Goal: Task Accomplishment & Management: Complete application form

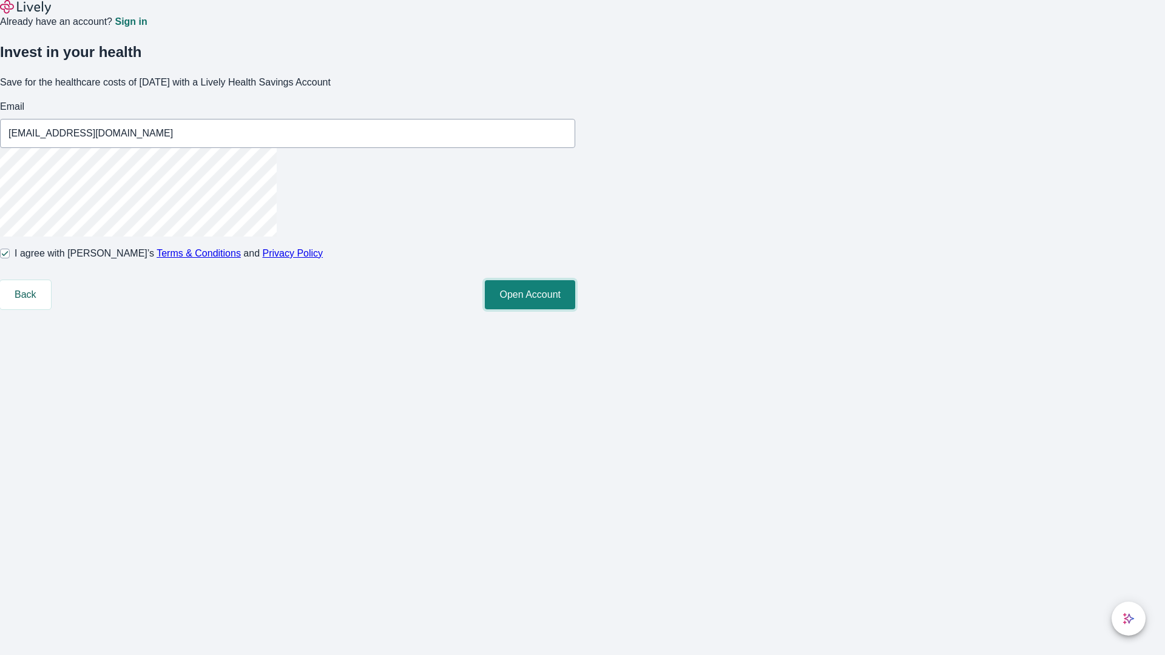
click at [575, 310] on button "Open Account" at bounding box center [530, 294] width 90 height 29
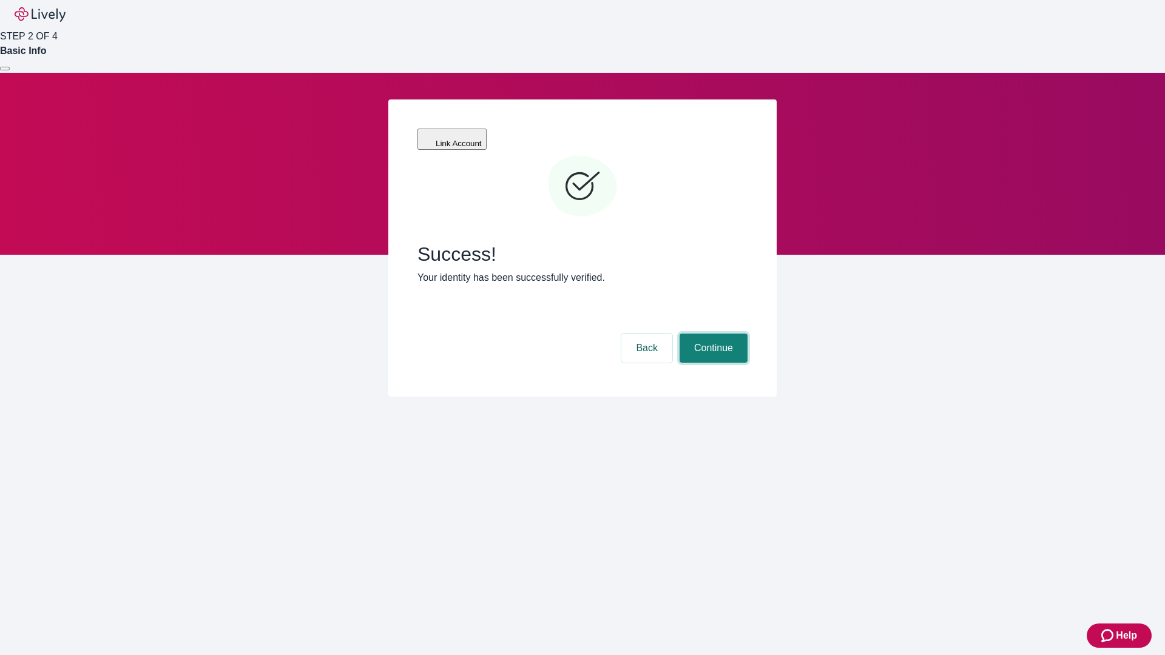
click at [712, 334] on button "Continue" at bounding box center [714, 348] width 68 height 29
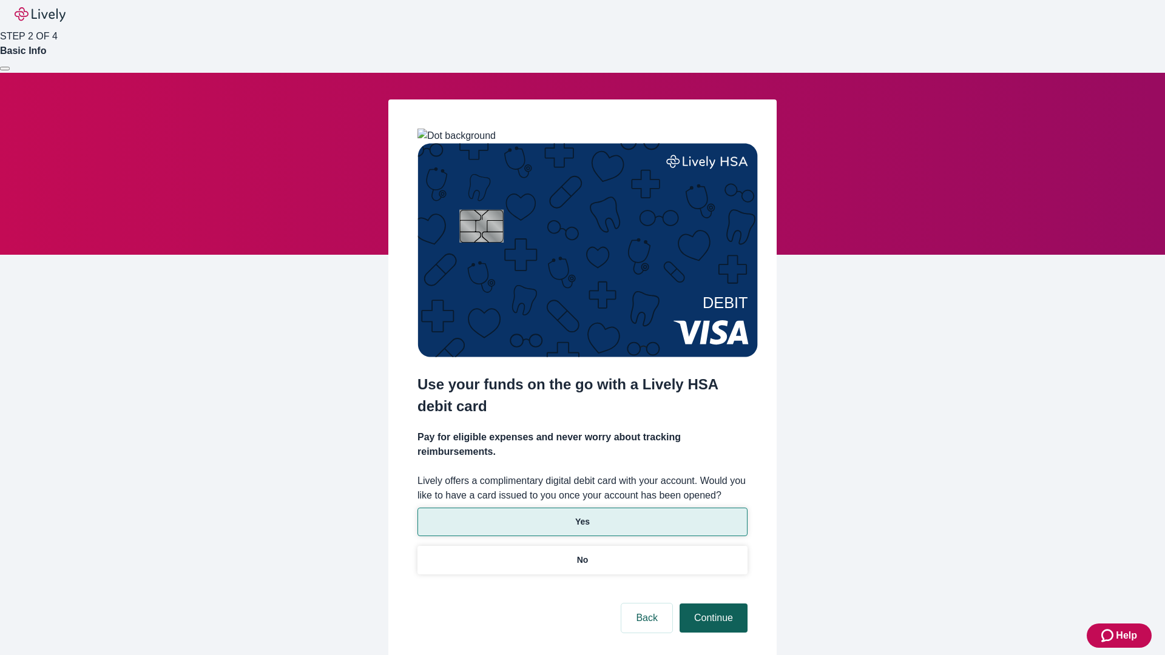
click at [582, 516] on p "Yes" at bounding box center [582, 522] width 15 height 13
click at [712, 604] on button "Continue" at bounding box center [714, 618] width 68 height 29
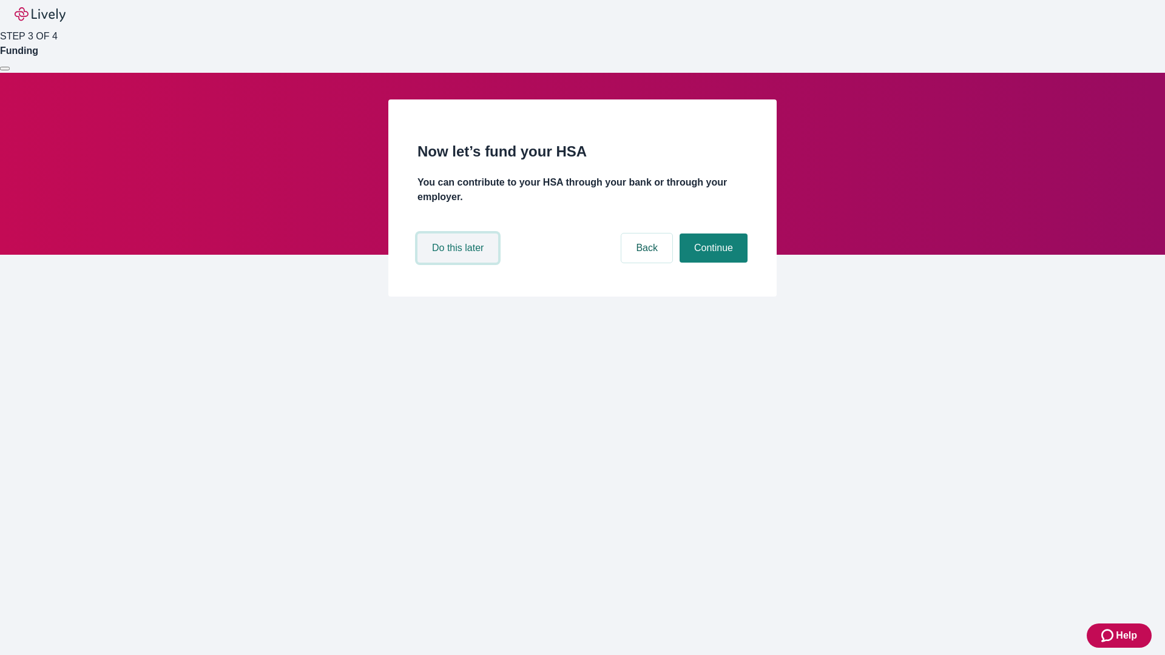
click at [459, 263] on button "Do this later" at bounding box center [458, 248] width 81 height 29
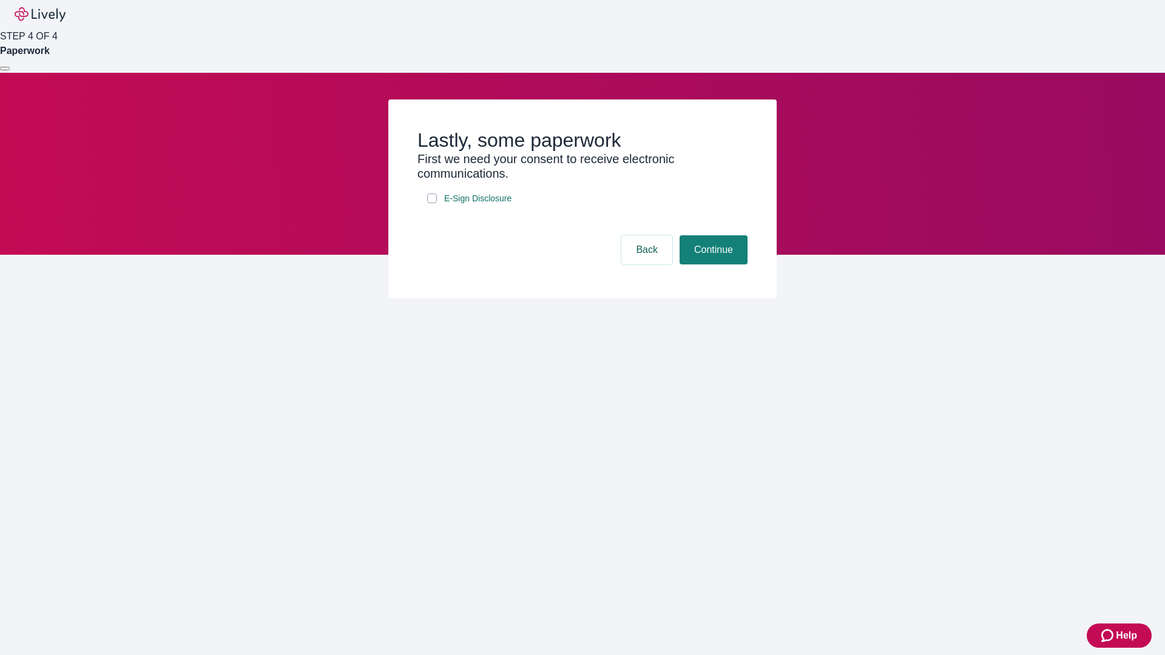
click at [432, 203] on input "E-Sign Disclosure" at bounding box center [432, 199] width 10 height 10
checkbox input "true"
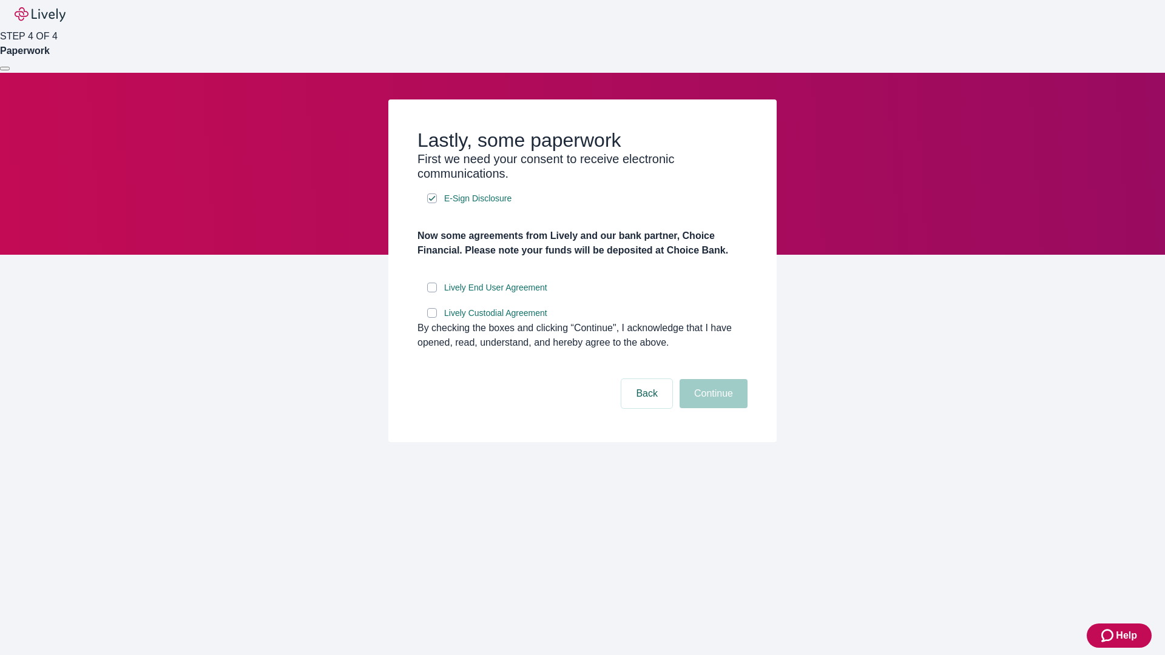
click at [432, 293] on input "Lively End User Agreement" at bounding box center [432, 288] width 10 height 10
checkbox input "true"
click at [432, 318] on input "Lively Custodial Agreement" at bounding box center [432, 313] width 10 height 10
checkbox input "true"
click at [712, 408] on button "Continue" at bounding box center [714, 393] width 68 height 29
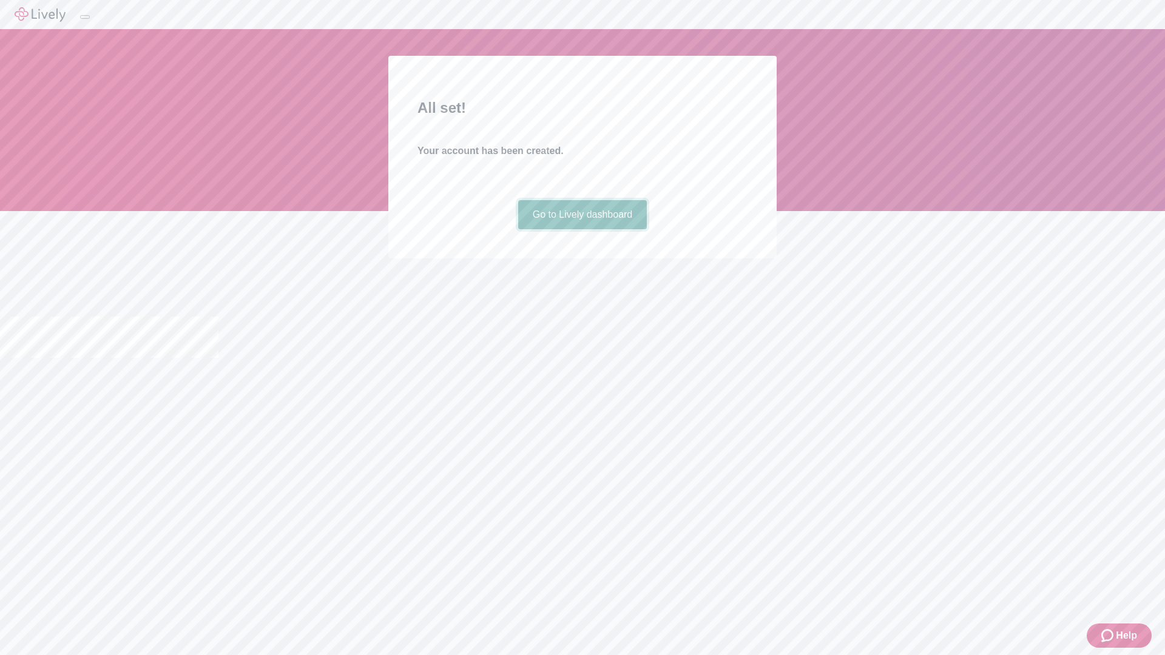
click at [582, 229] on link "Go to Lively dashboard" at bounding box center [582, 214] width 129 height 29
